Goal: Task Accomplishment & Management: Manage account settings

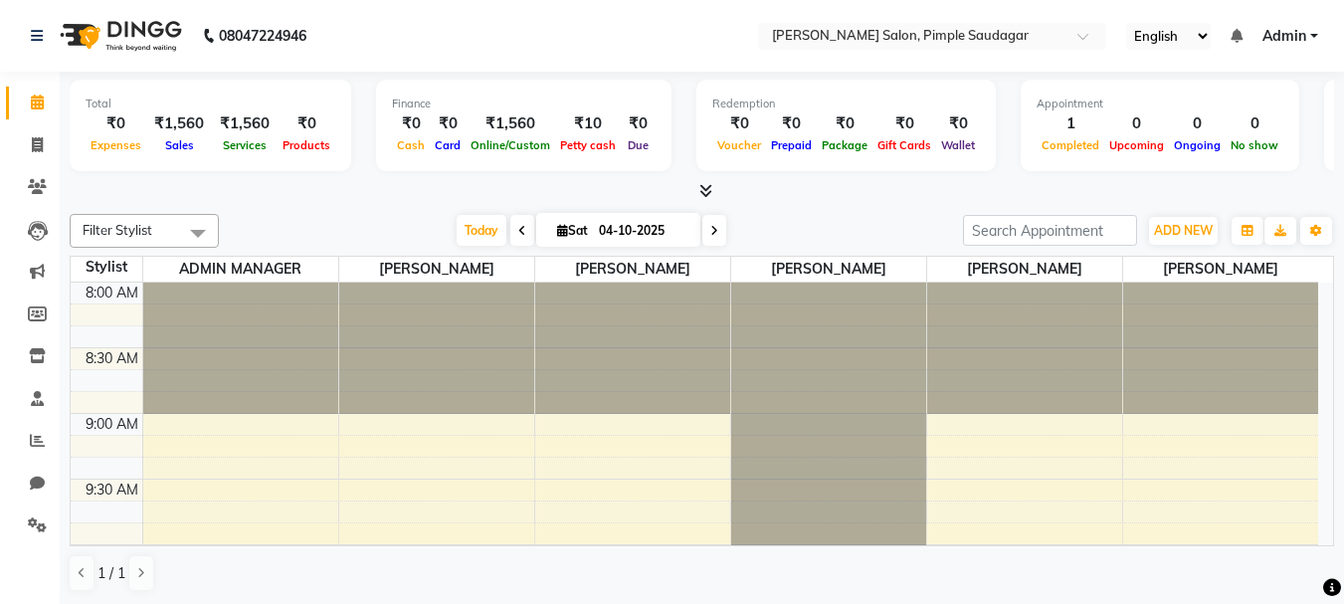
click at [700, 193] on icon at bounding box center [705, 190] width 13 height 15
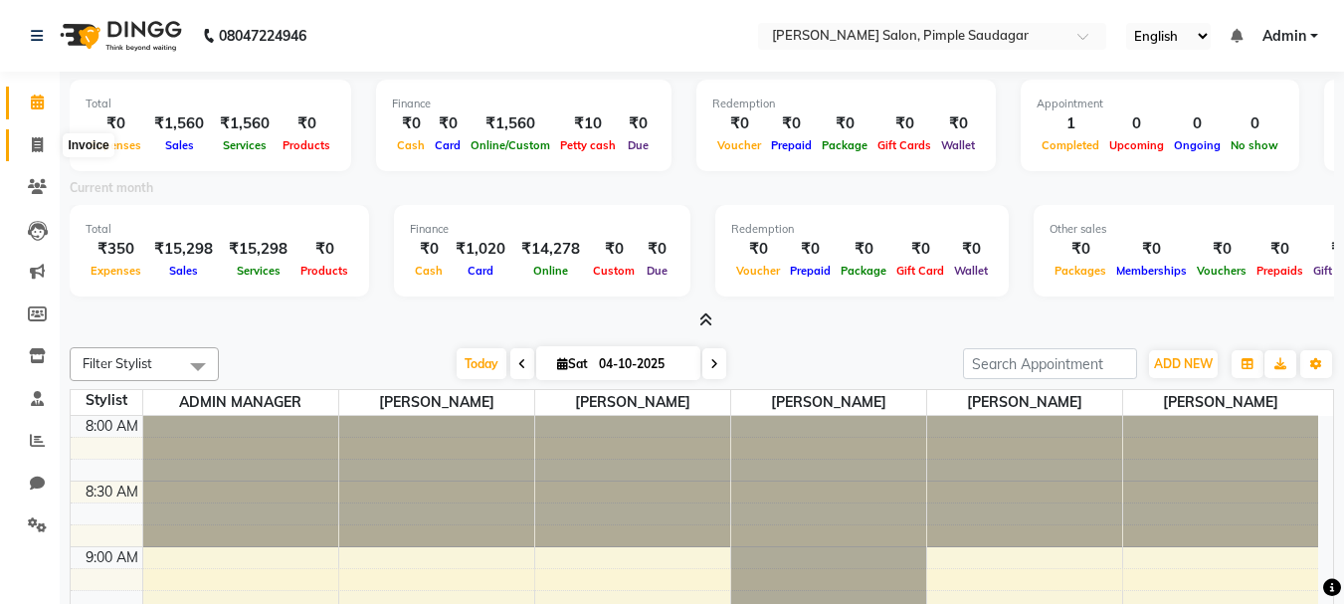
click at [28, 148] on span at bounding box center [37, 145] width 35 height 23
select select "service"
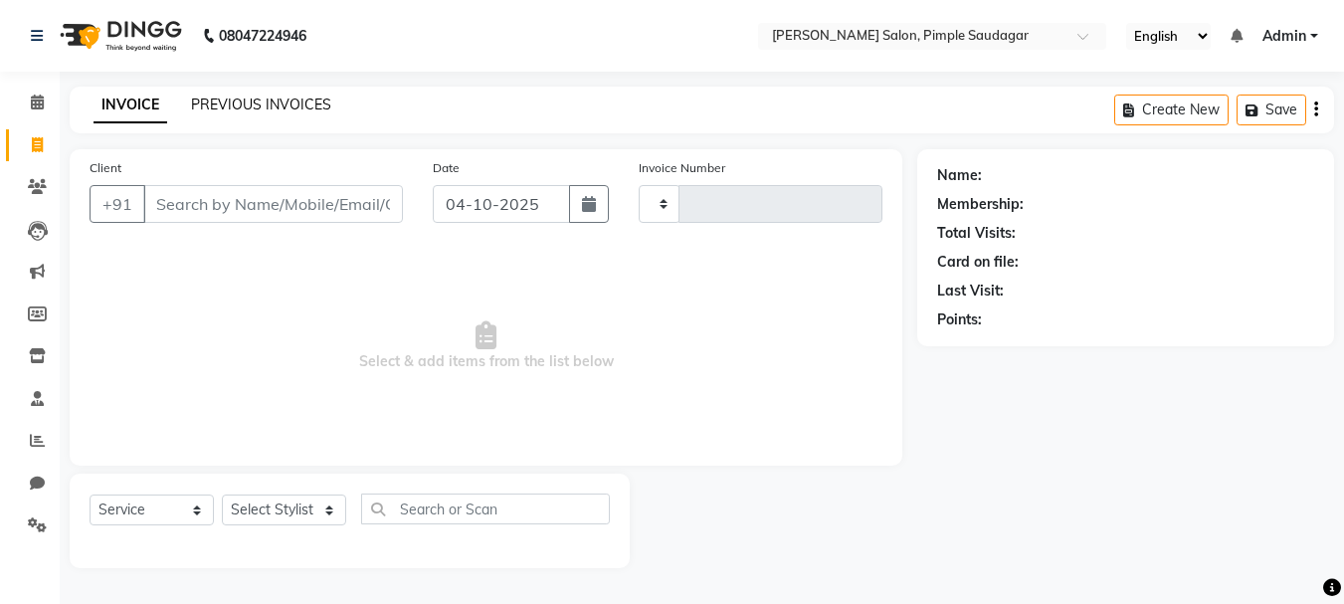
type input "0760"
select select "7816"
click at [269, 93] on div "INVOICE PREVIOUS INVOICES Create New Save" at bounding box center [709, 110] width 1279 height 47
click at [275, 100] on link "PREVIOUS INVOICES" at bounding box center [261, 105] width 140 height 18
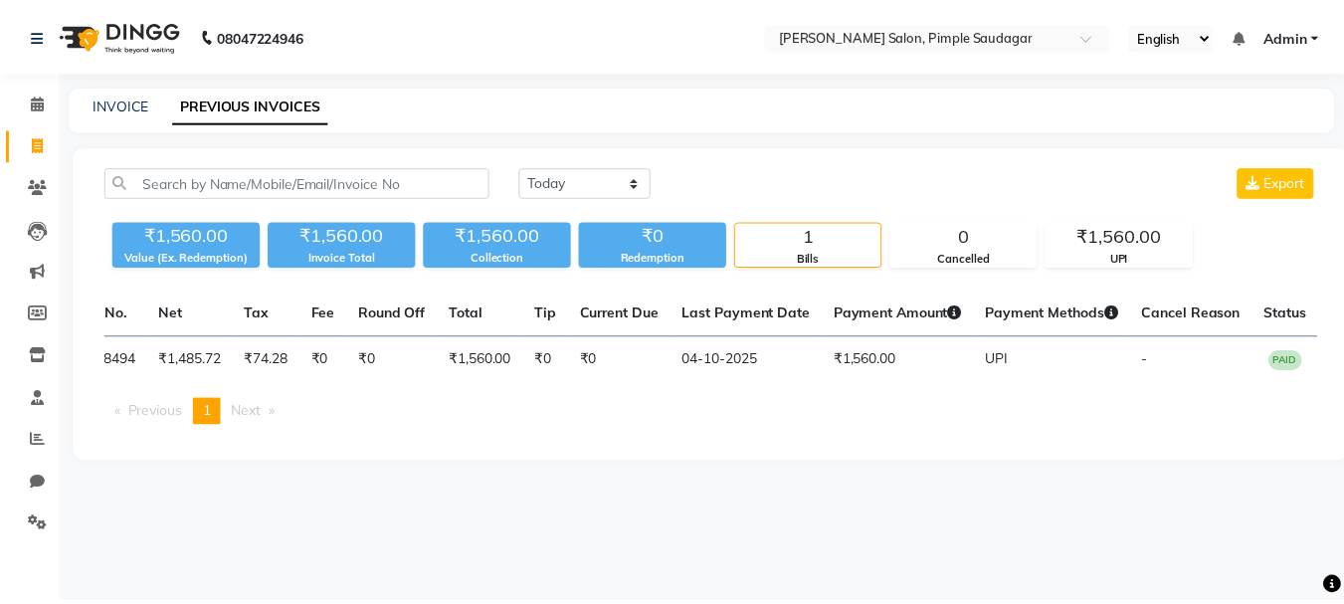
scroll to position [0, 401]
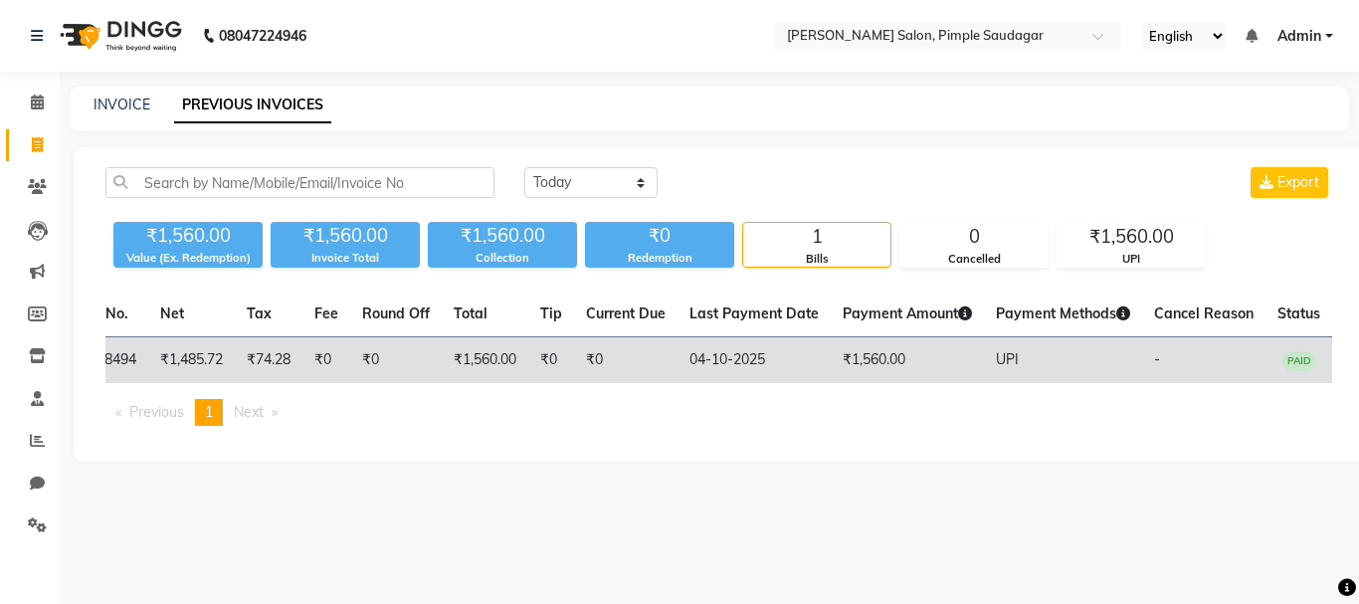
click at [973, 366] on td "₹1,560.00" at bounding box center [907, 360] width 153 height 47
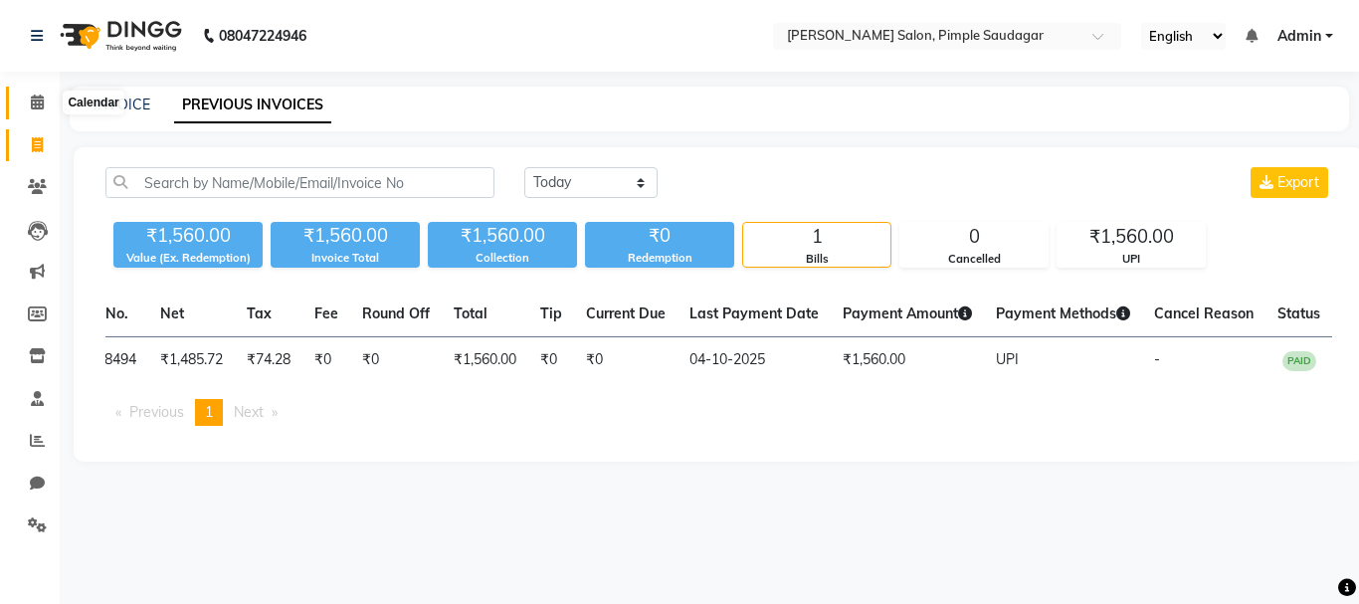
click at [36, 99] on icon at bounding box center [37, 102] width 13 height 15
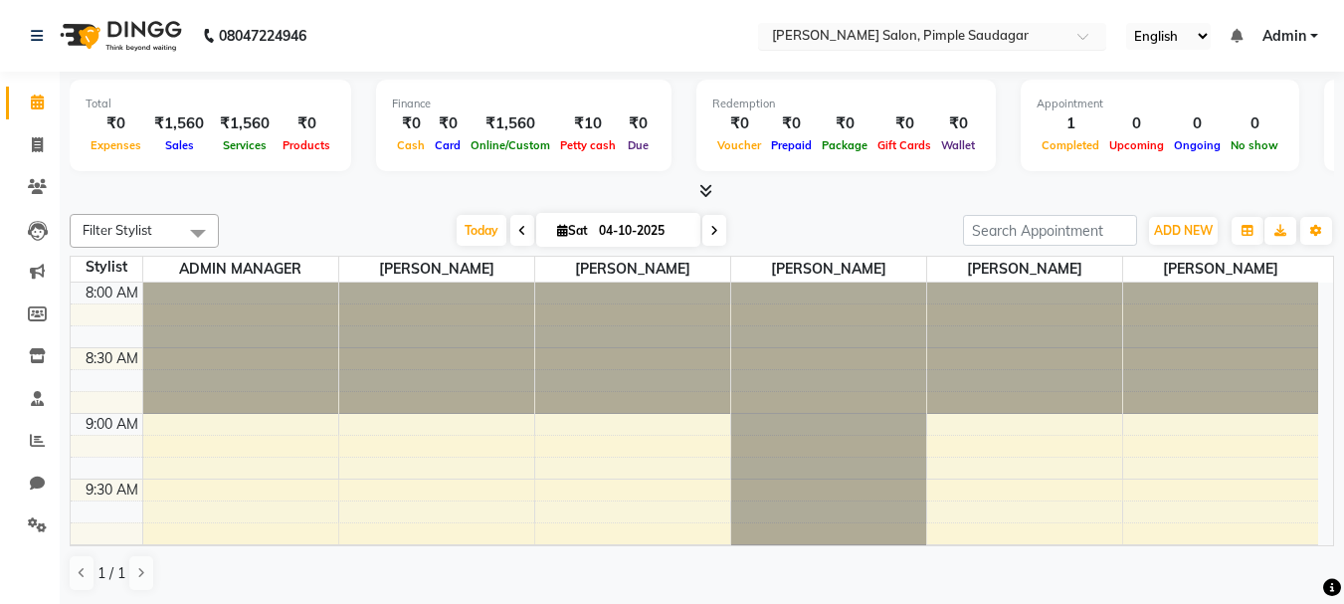
click at [933, 41] on input "text" at bounding box center [912, 38] width 289 height 20
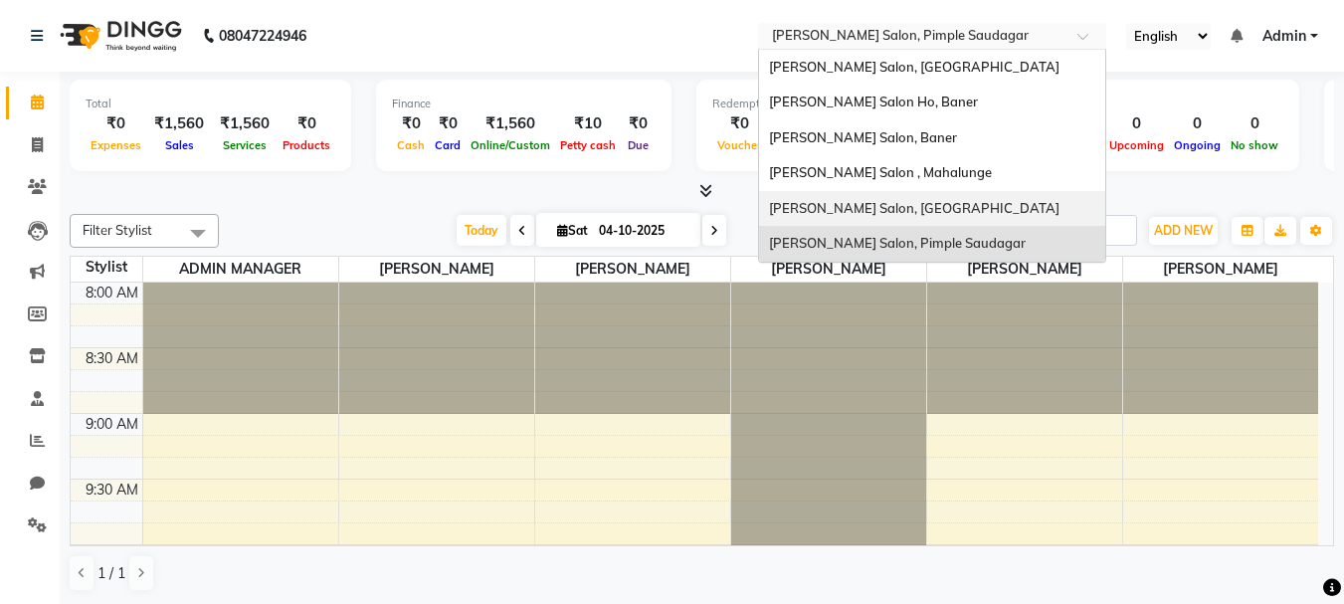
click at [885, 216] on div "Varad Salon, Aundh" at bounding box center [932, 209] width 346 height 36
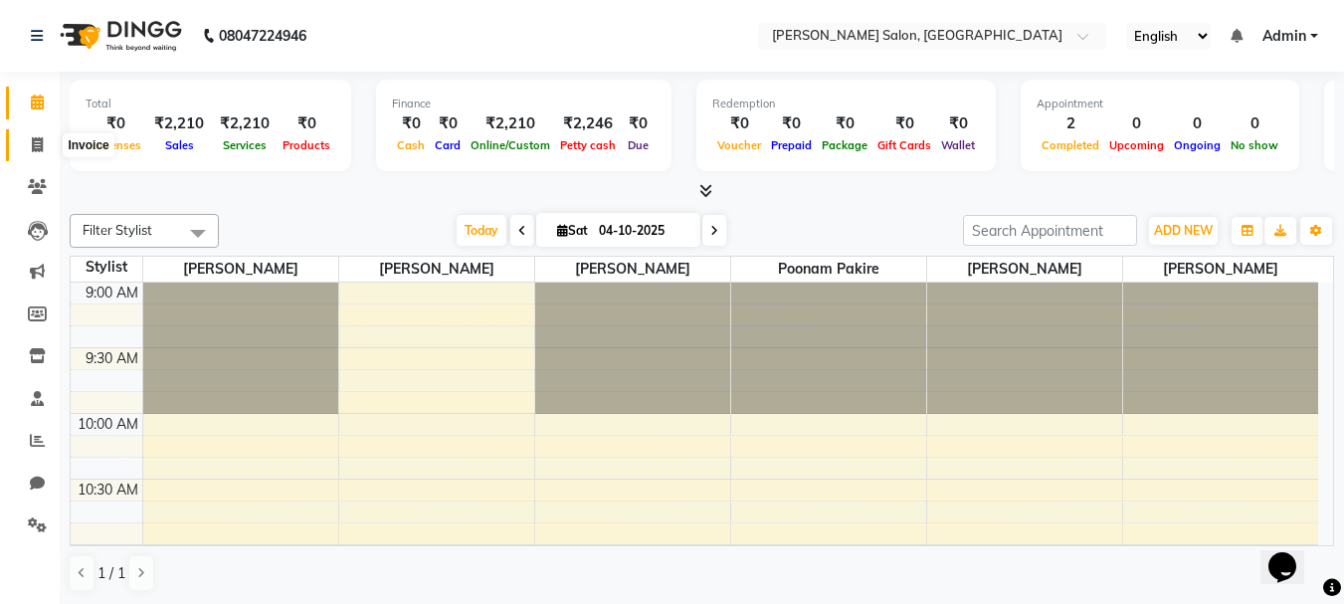
click at [24, 140] on span at bounding box center [37, 145] width 35 height 23
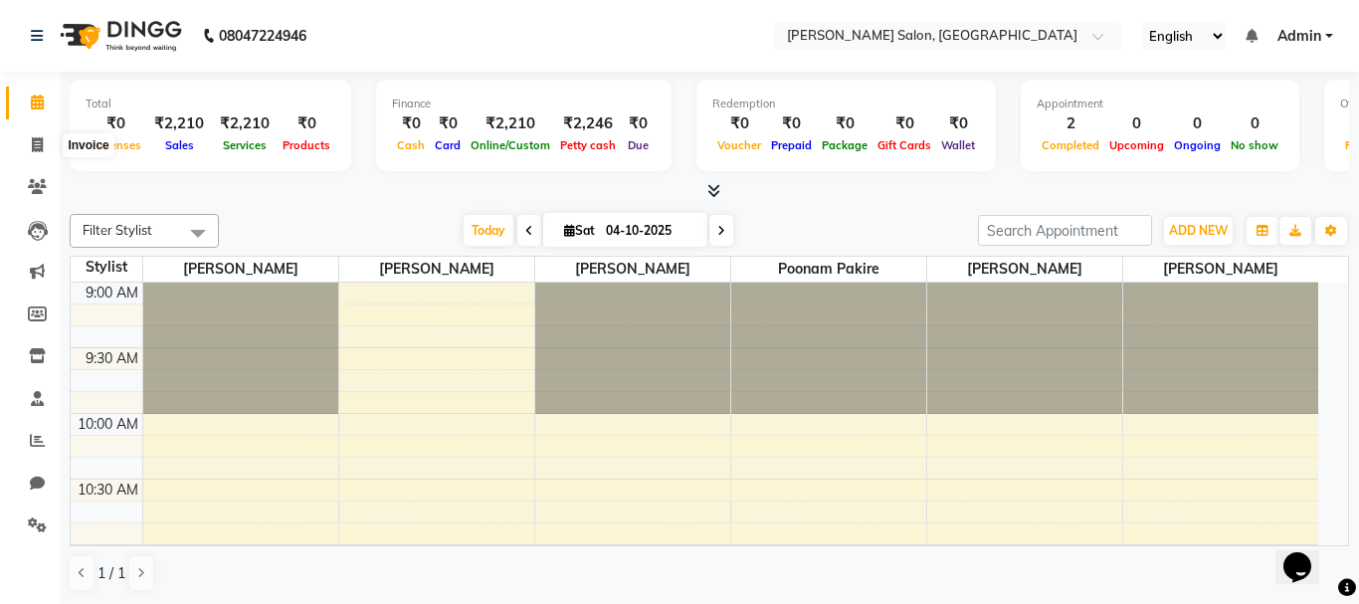
select select "7550"
select select "service"
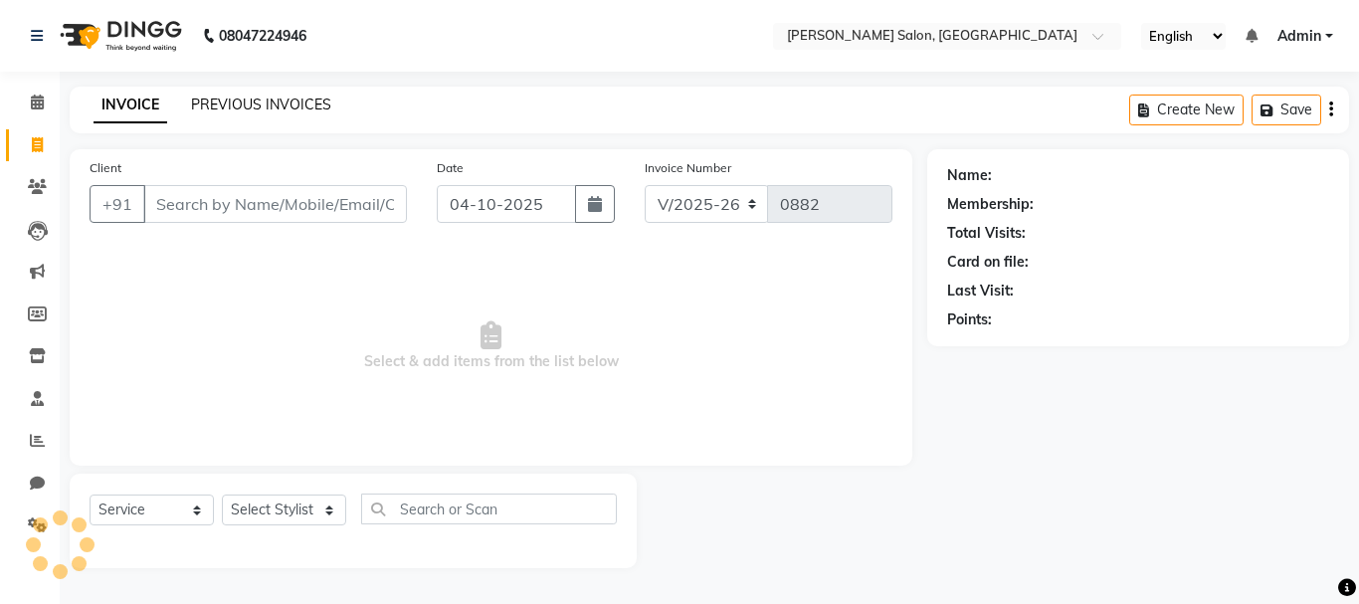
click at [238, 102] on link "PREVIOUS INVOICES" at bounding box center [261, 105] width 140 height 18
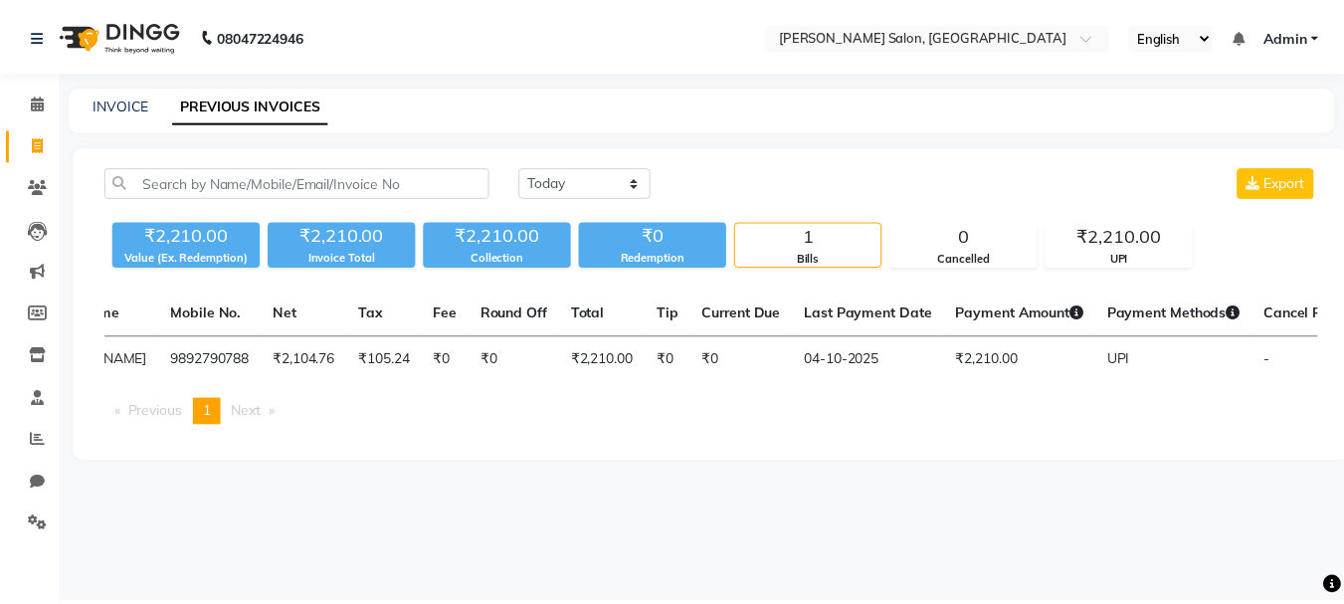
scroll to position [0, 410]
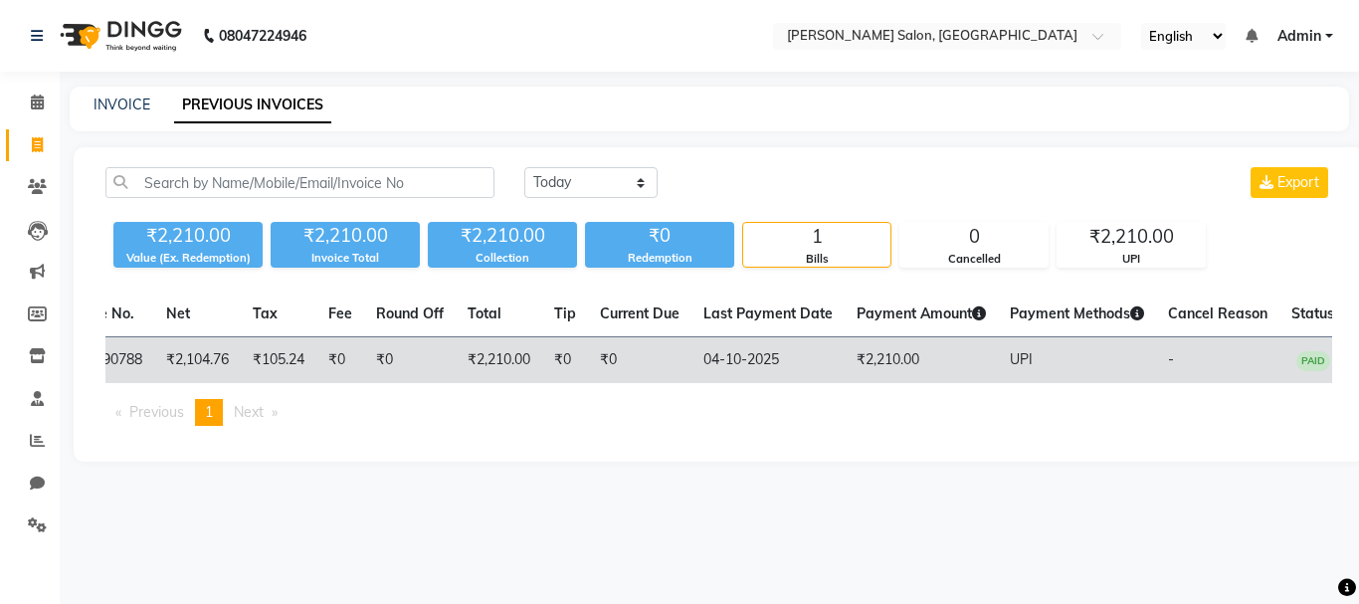
click at [1083, 356] on td "UPI" at bounding box center [1077, 360] width 158 height 47
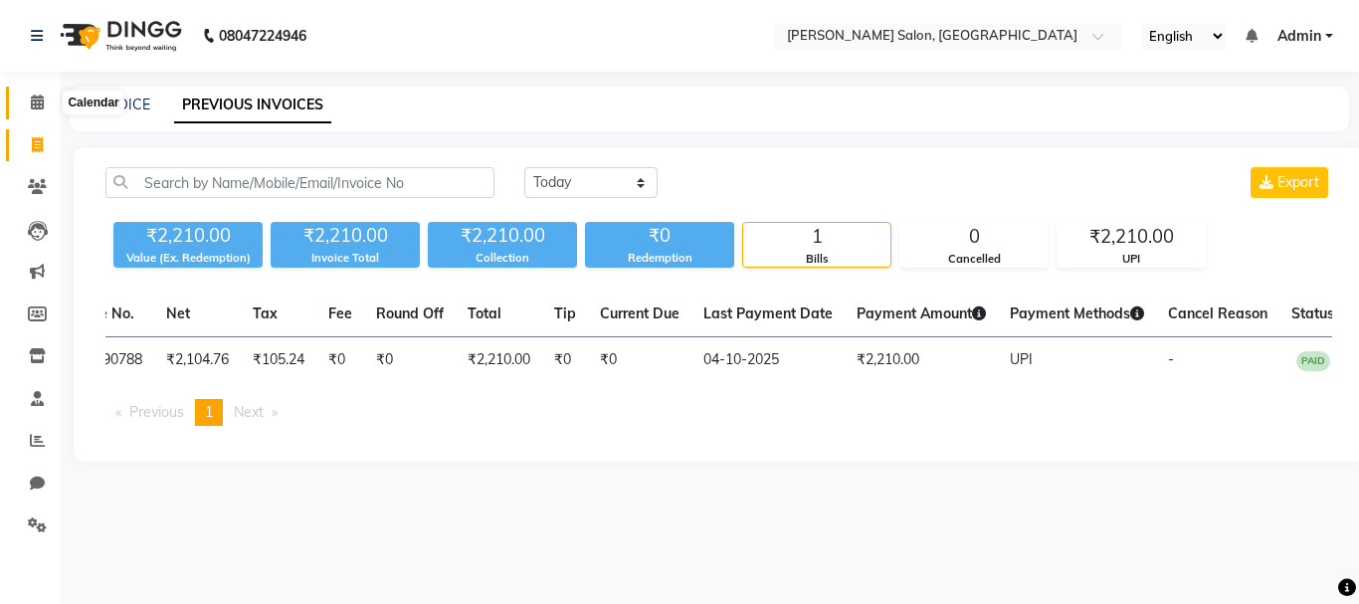
click at [26, 103] on span at bounding box center [37, 103] width 35 height 23
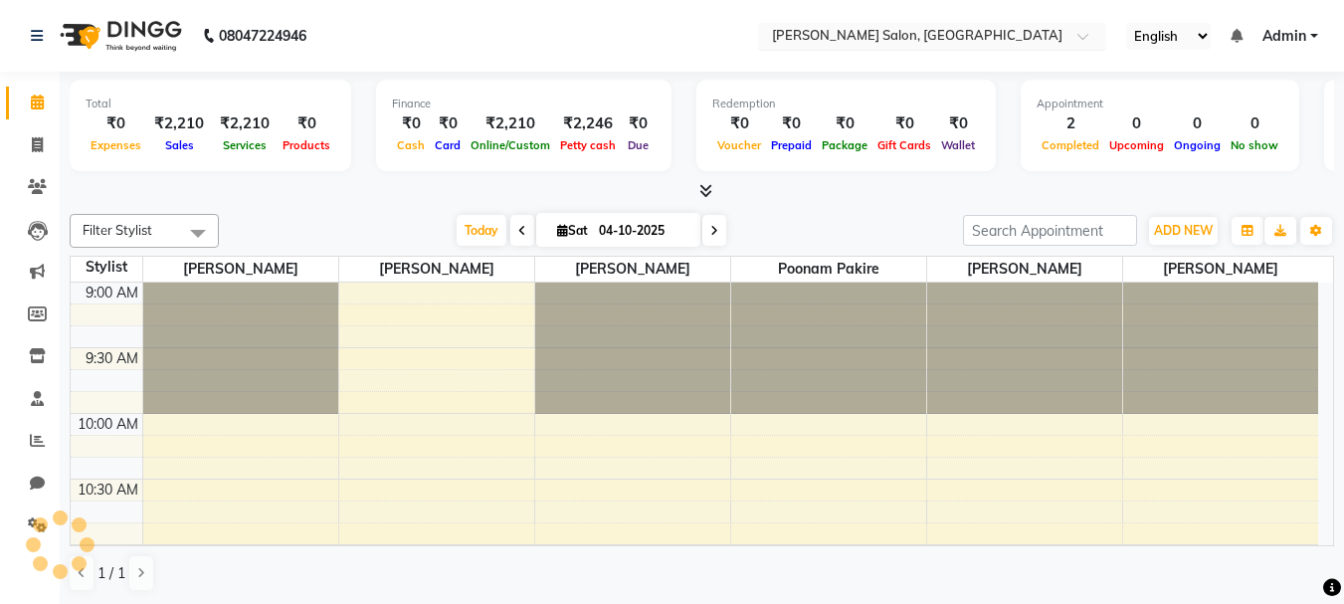
click at [838, 25] on div "Select Location × Varad Salon, Aundh" at bounding box center [932, 36] width 348 height 27
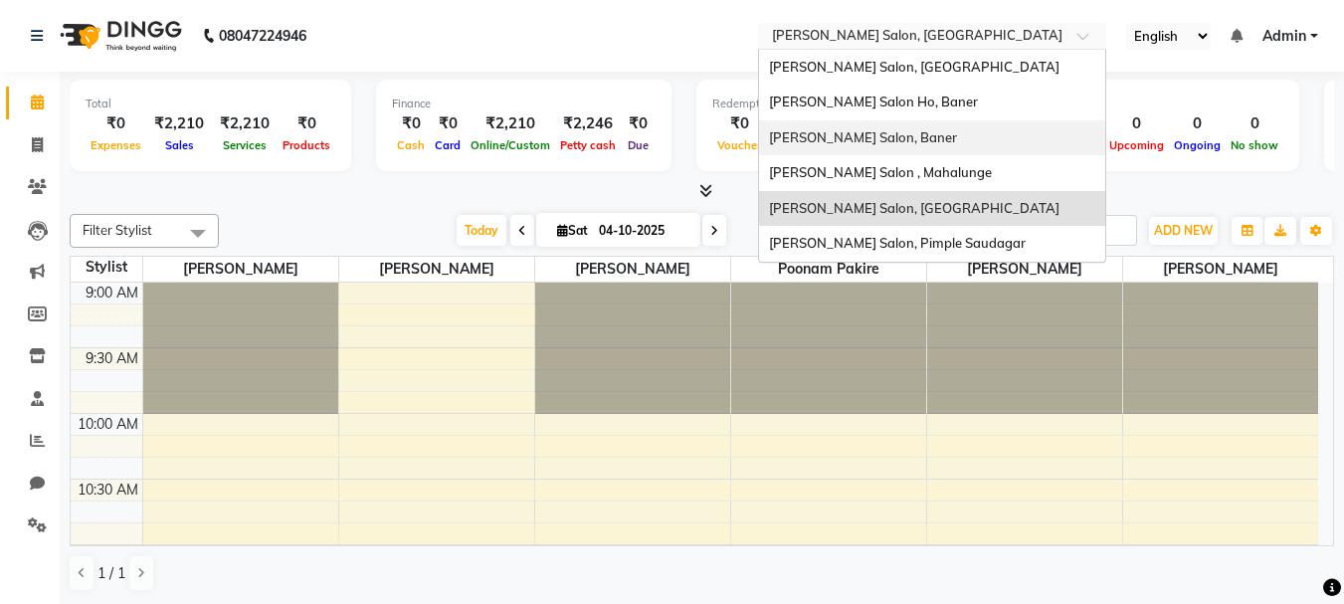
click at [844, 136] on span "Varad Salon, Baner" at bounding box center [863, 137] width 188 height 16
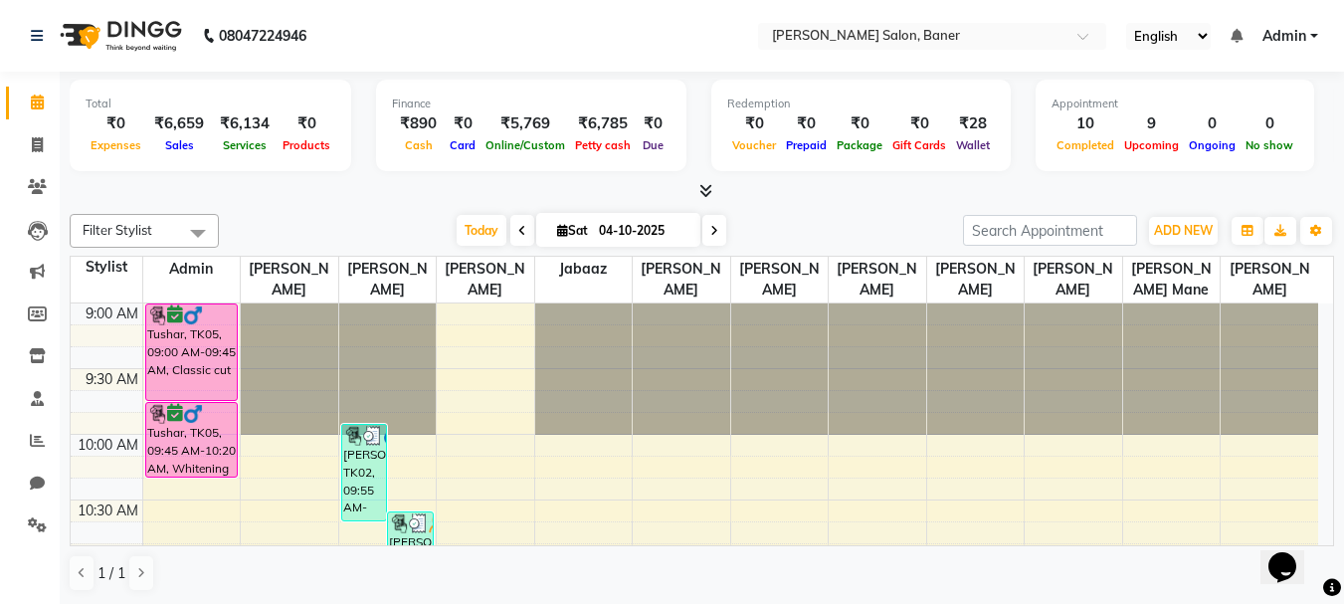
click at [703, 194] on icon at bounding box center [705, 190] width 13 height 15
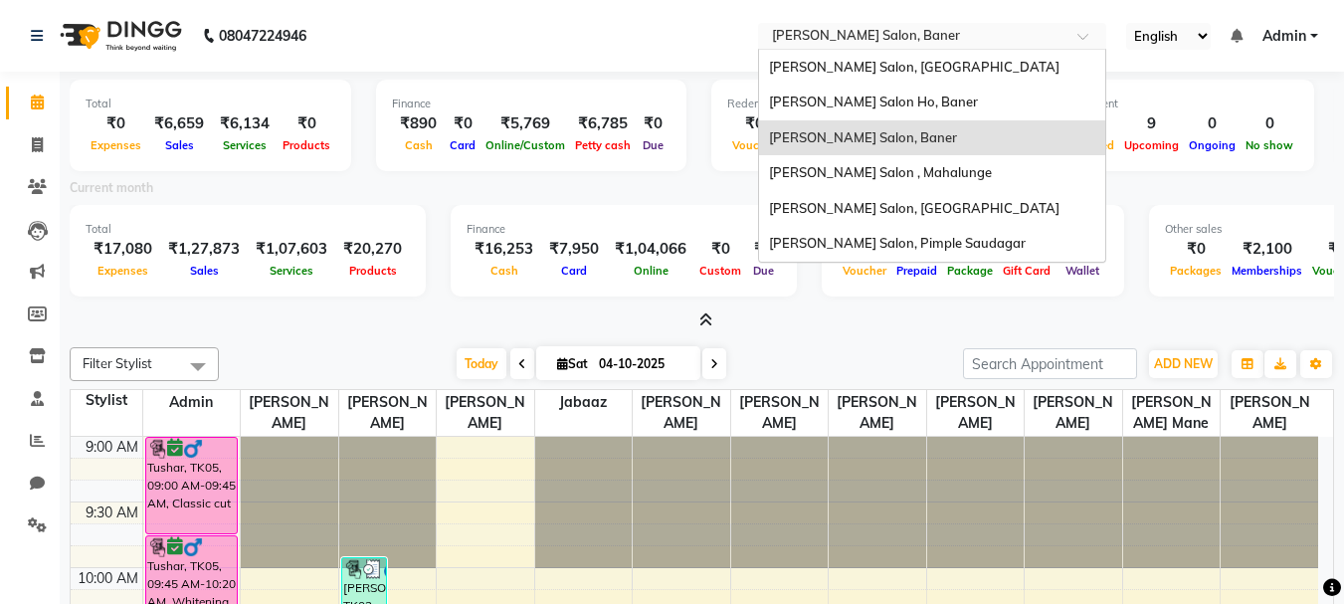
click at [867, 34] on input "text" at bounding box center [912, 38] width 289 height 20
click at [879, 62] on span "[PERSON_NAME] Salon, [GEOGRAPHIC_DATA]" at bounding box center [914, 67] width 291 height 16
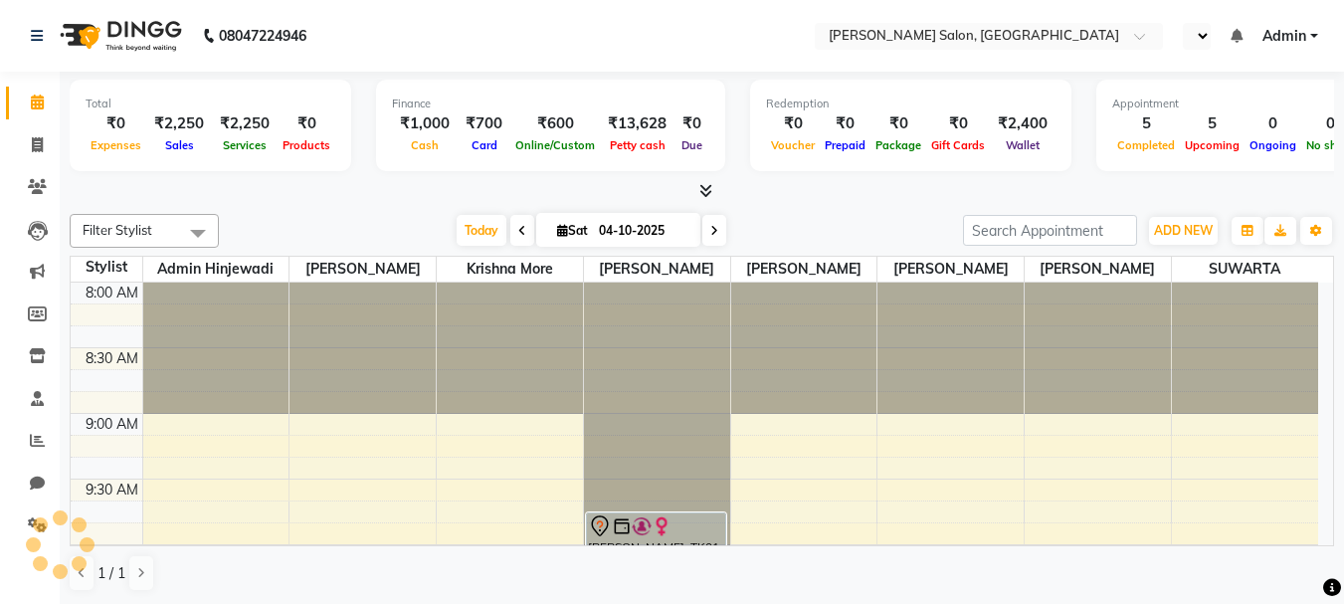
select select "en"
click at [877, 36] on input "text" at bounding box center [912, 38] width 289 height 20
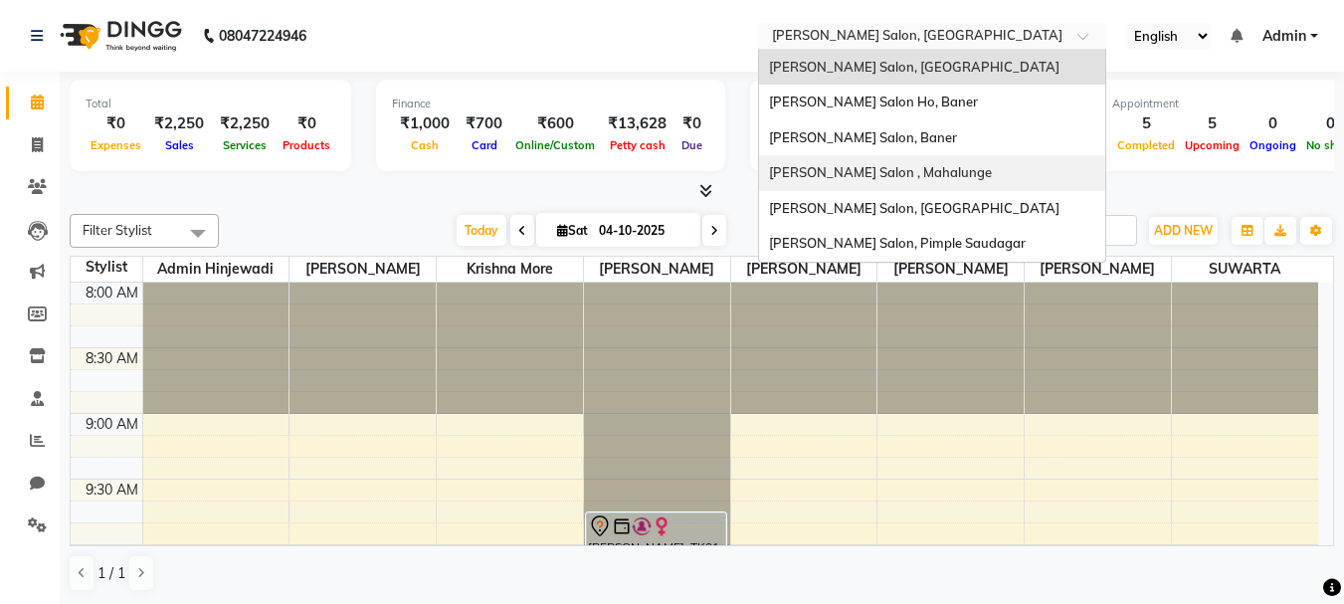
click at [899, 169] on span "[PERSON_NAME] Salon , Mahalunge" at bounding box center [880, 172] width 223 height 16
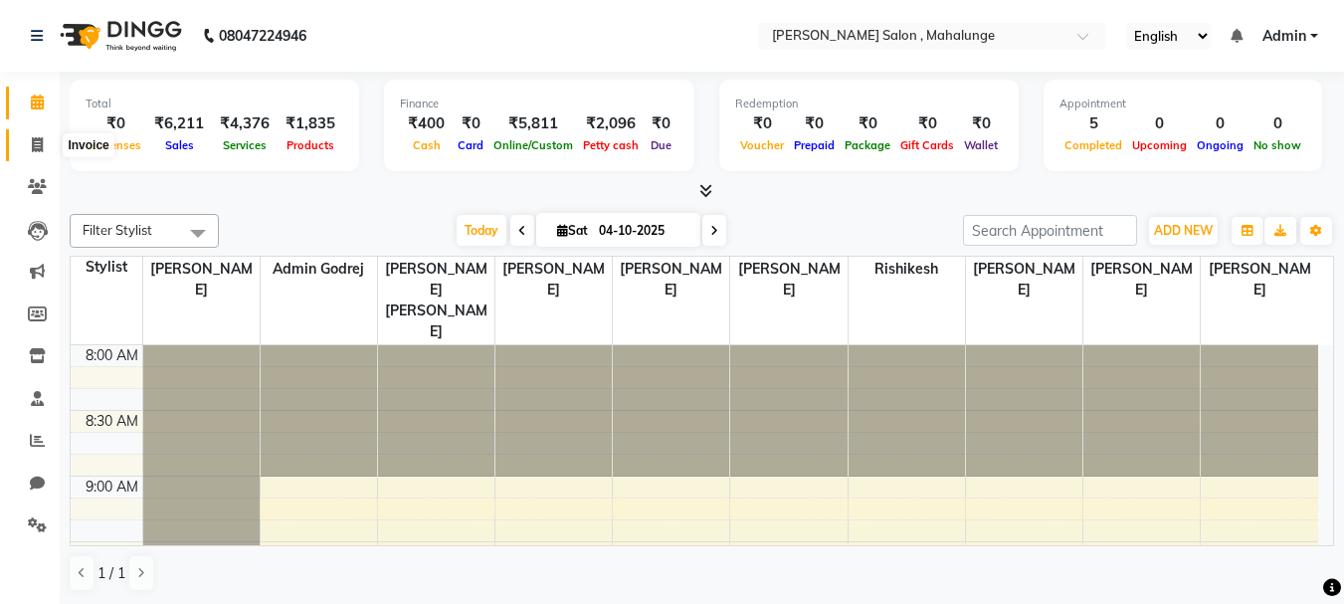
click at [41, 138] on icon at bounding box center [37, 144] width 11 height 15
select select "7250"
select select "service"
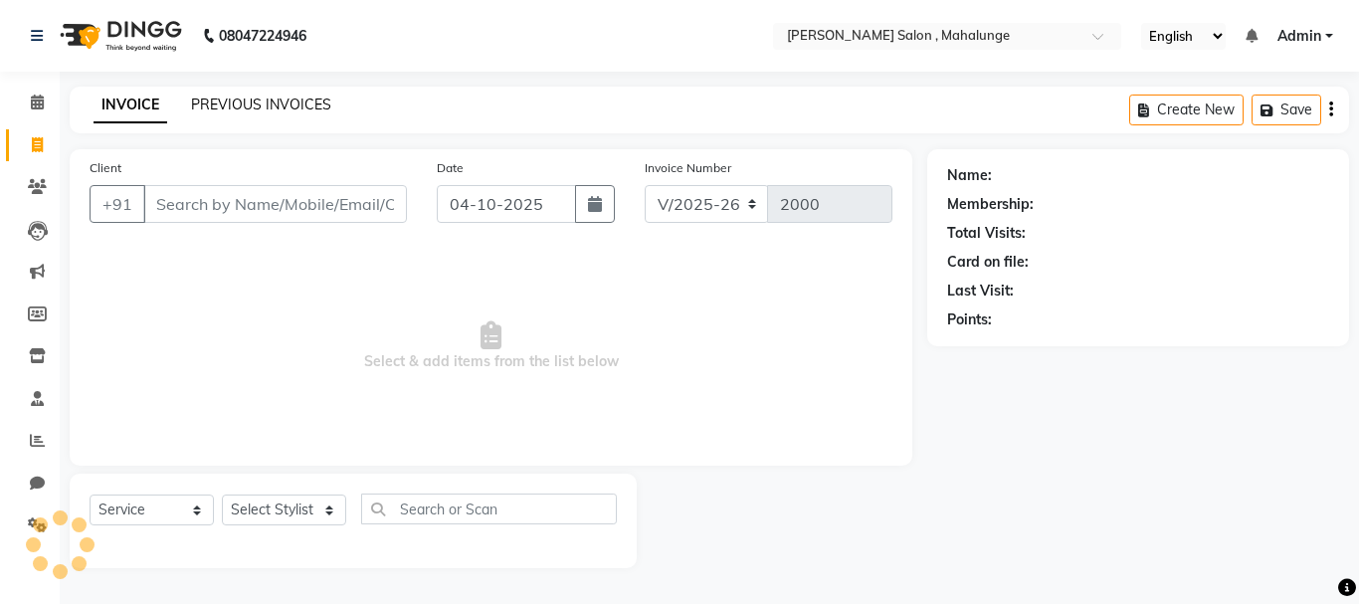
click at [298, 101] on link "PREVIOUS INVOICES" at bounding box center [261, 105] width 140 height 18
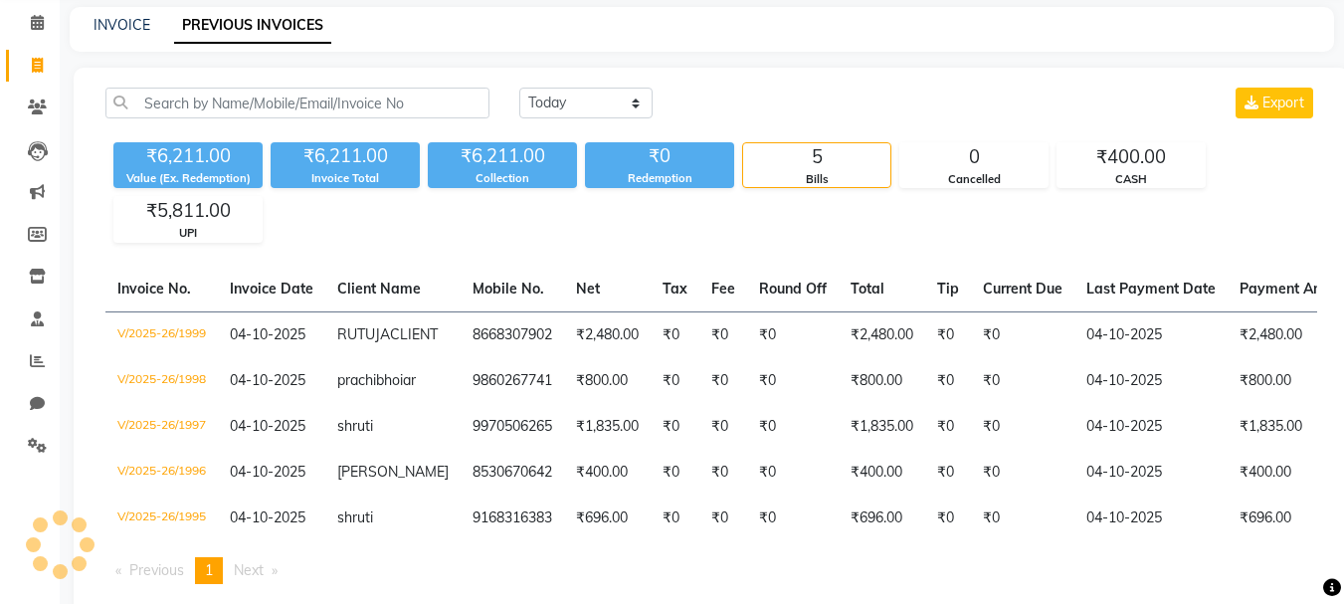
scroll to position [180, 0]
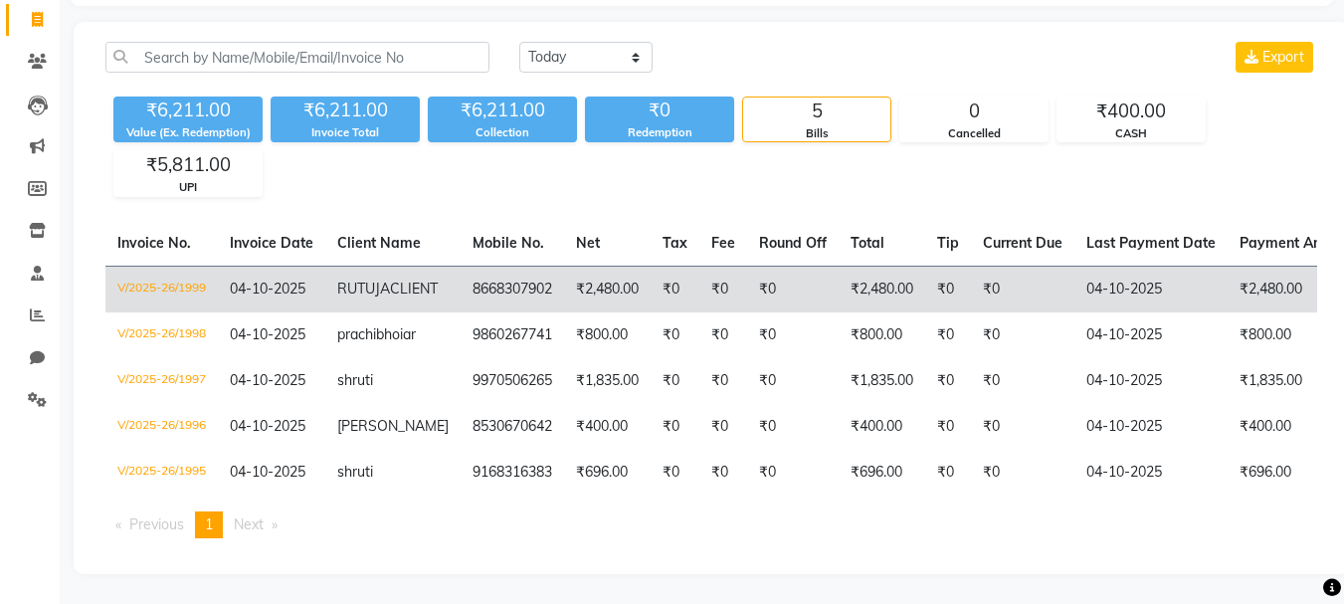
click at [984, 266] on td "₹0" at bounding box center [1022, 289] width 103 height 47
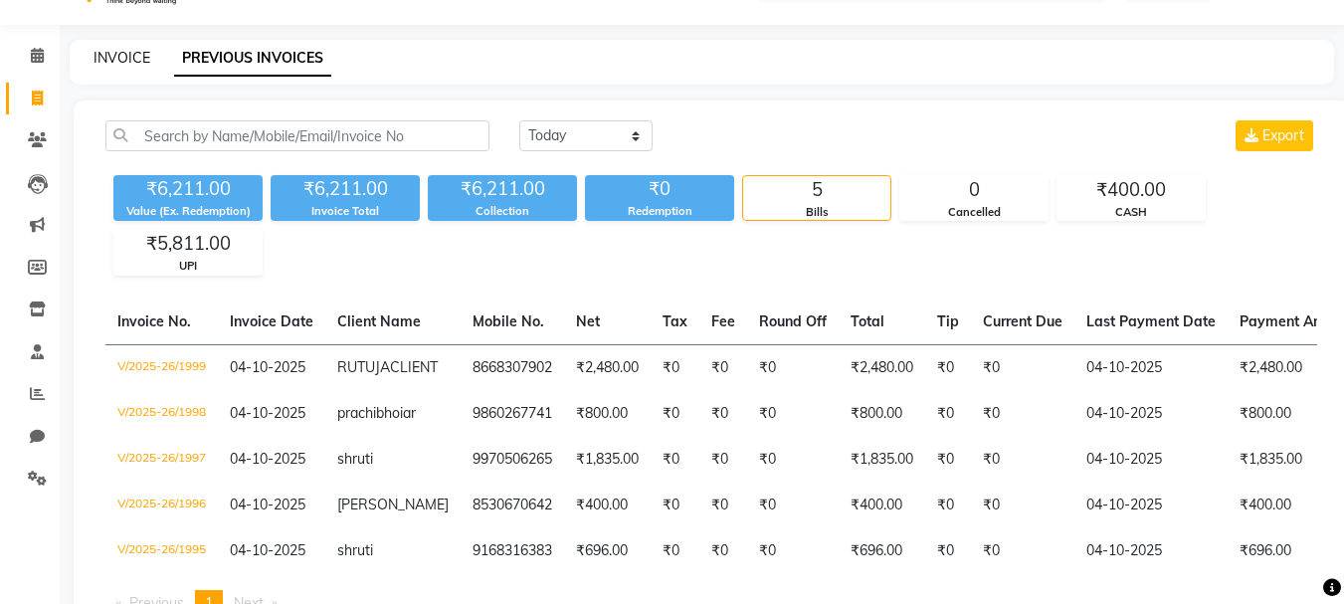
scroll to position [0, 0]
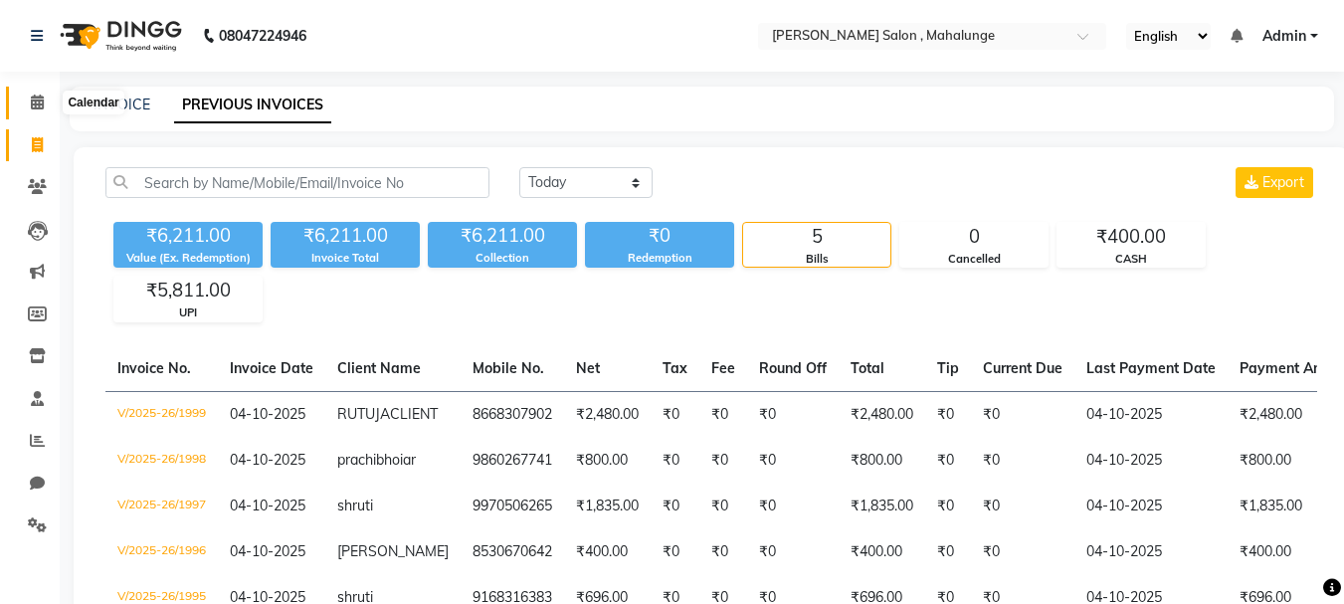
click at [31, 103] on icon at bounding box center [37, 102] width 13 height 15
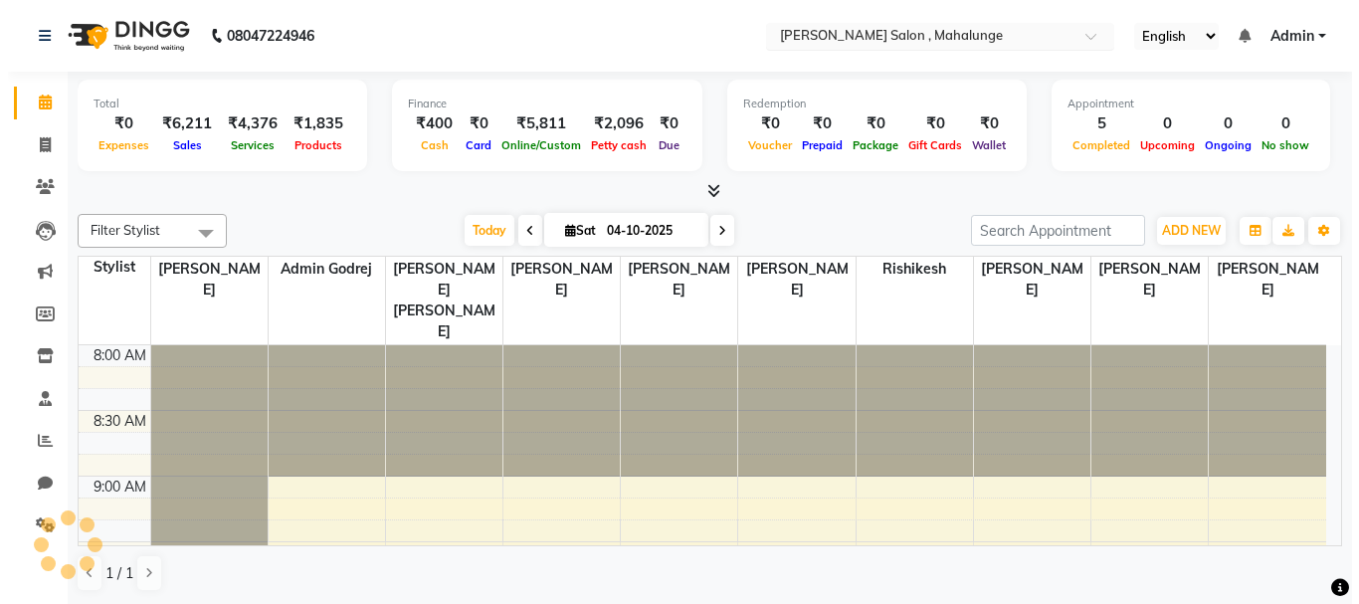
scroll to position [658, 0]
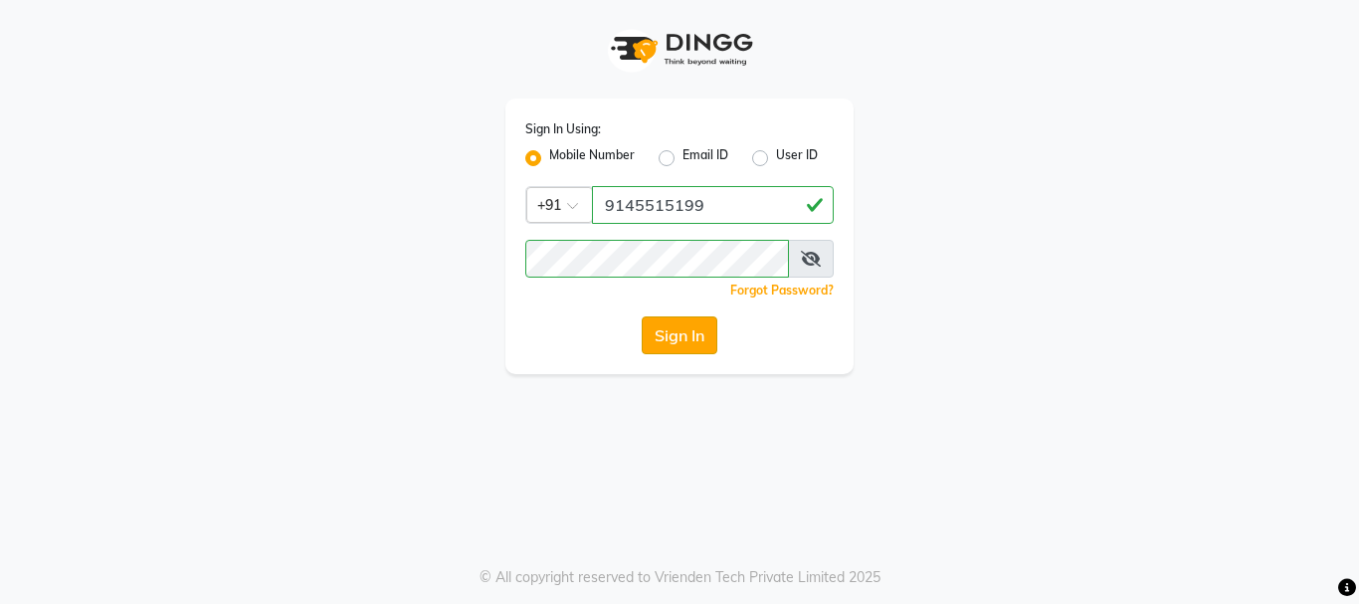
click at [699, 324] on button "Sign In" at bounding box center [680, 335] width 76 height 38
